Goal: Submit feedback/report problem

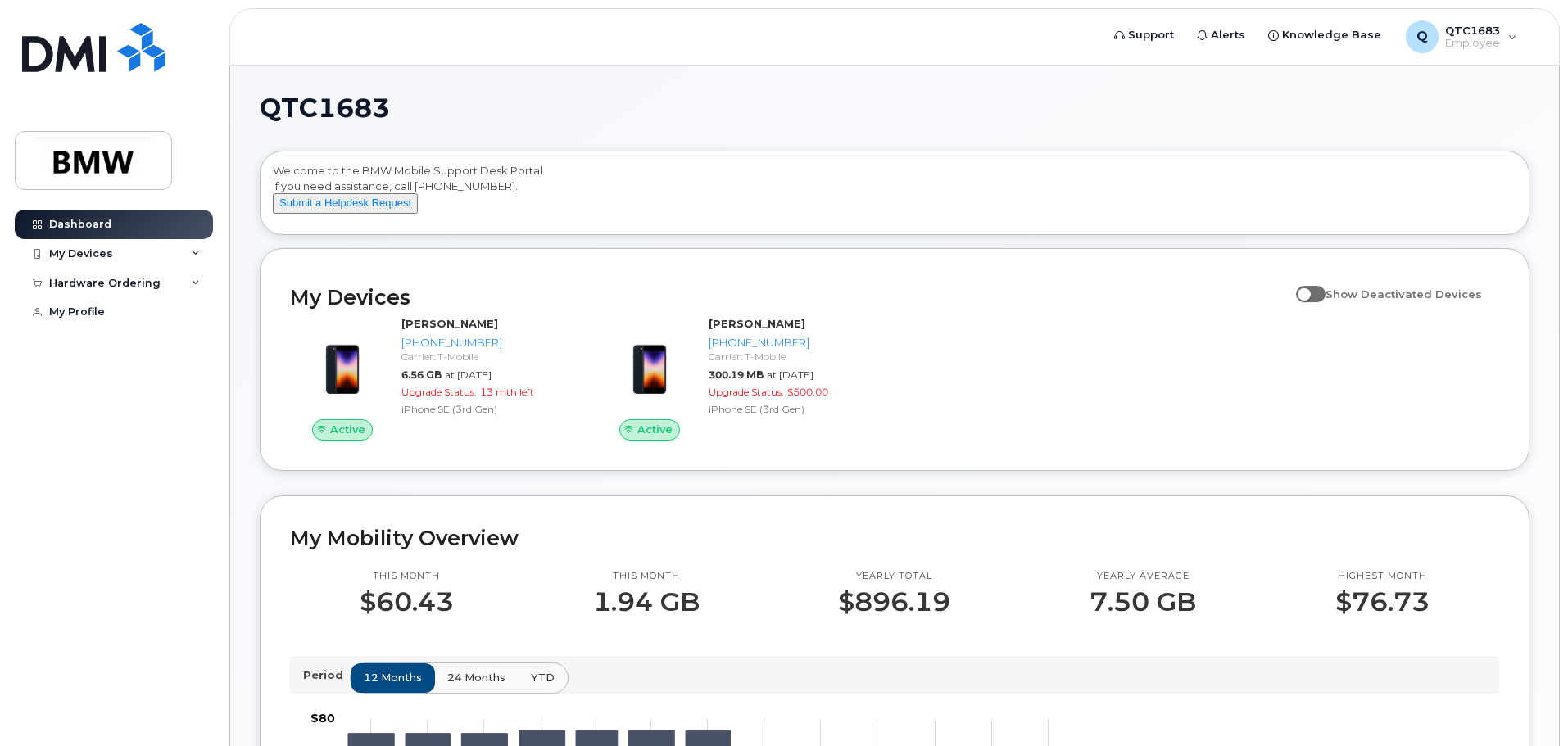
click at [1325, 302] on span at bounding box center [1311, 293] width 29 height 16
click at [1309, 292] on input "Show Deactivated Devices" at bounding box center [1302, 285] width 13 height 13
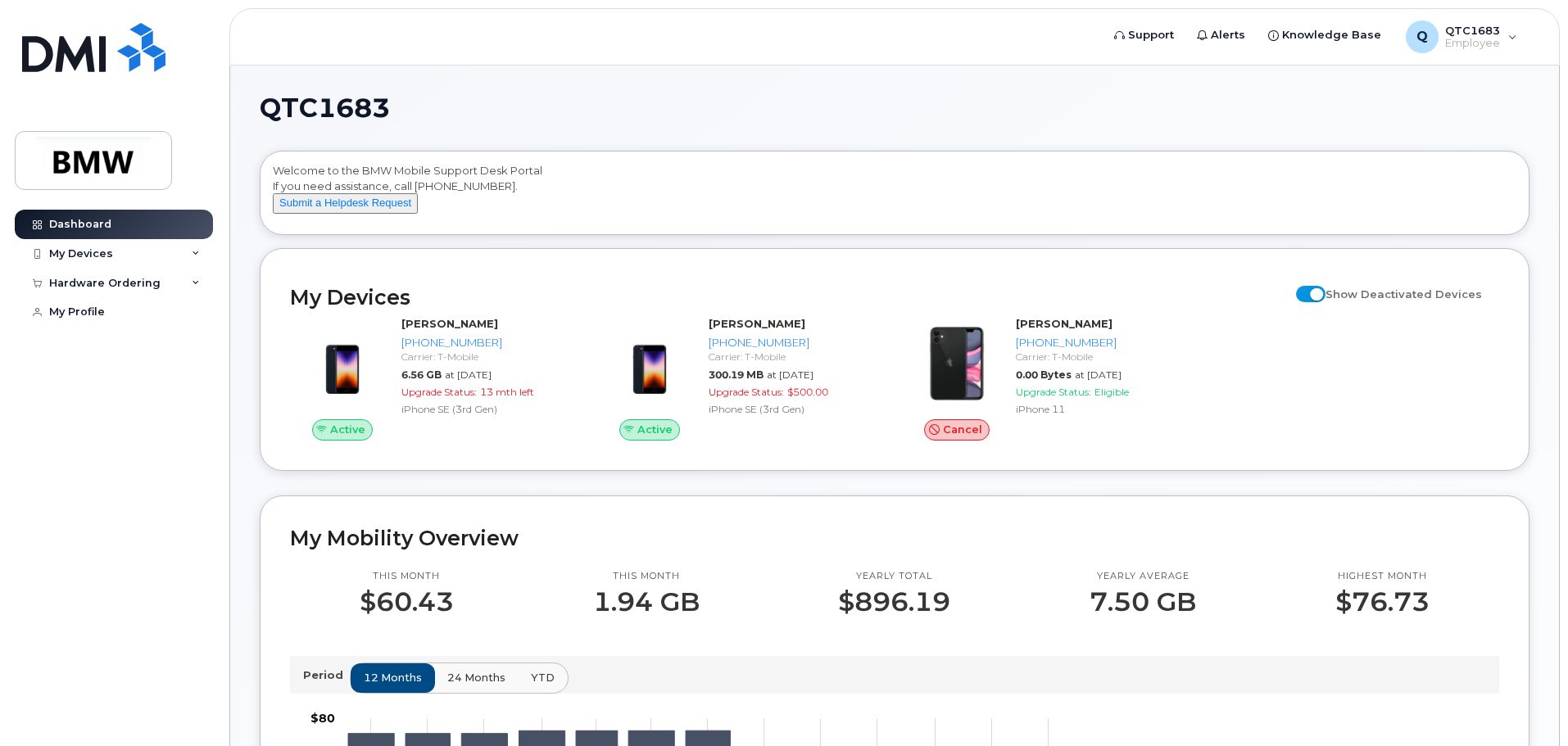
click at [1318, 302] on span at bounding box center [1311, 293] width 29 height 16
click at [1309, 292] on input "Show Deactivated Devices" at bounding box center [1302, 285] width 13 height 13
checkbox input "false"
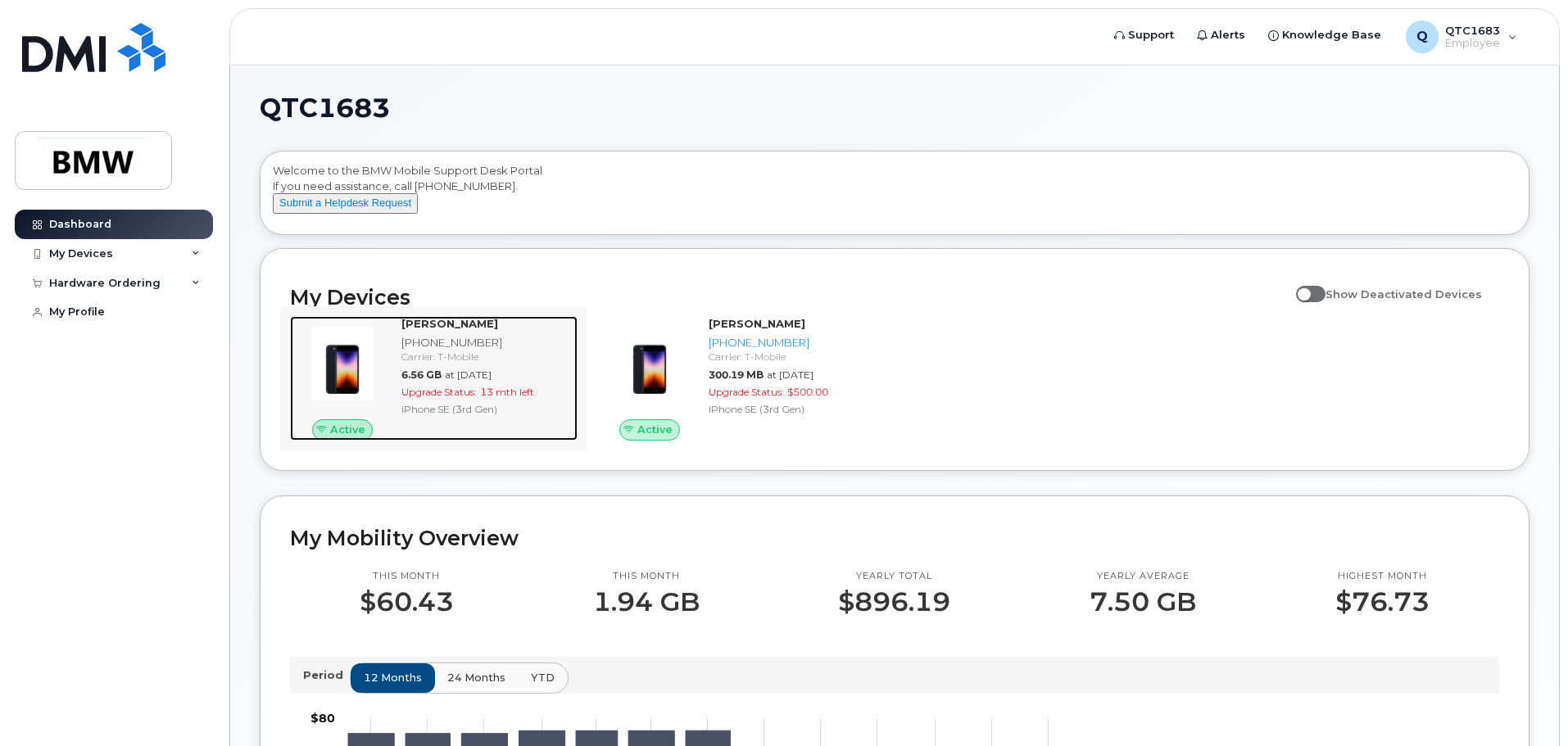
click at [509, 398] on span "13 mth left" at bounding box center [507, 391] width 54 height 12
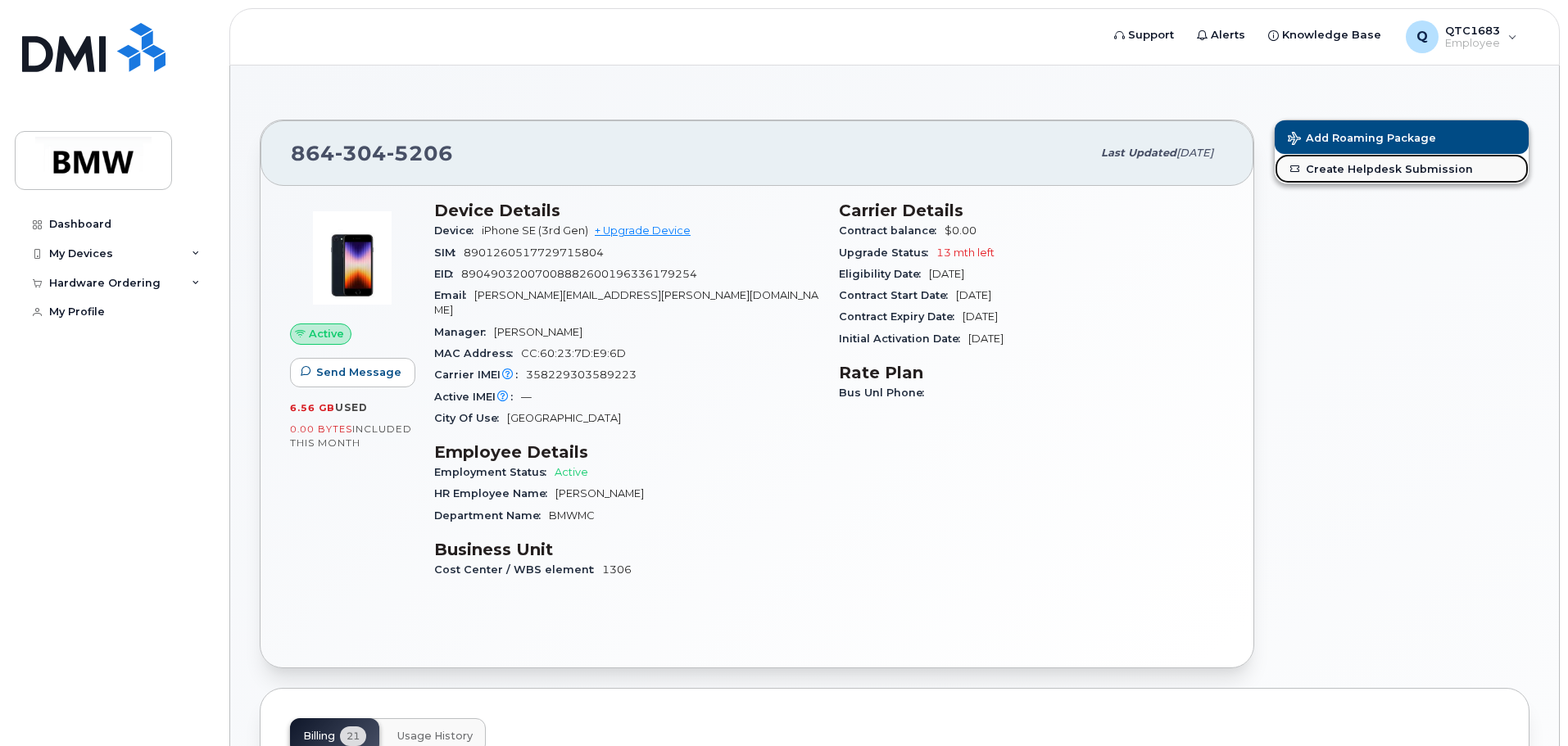
click at [1413, 166] on link "Create Helpdesk Submission" at bounding box center [1401, 169] width 254 height 29
